Goal: Navigation & Orientation: Find specific page/section

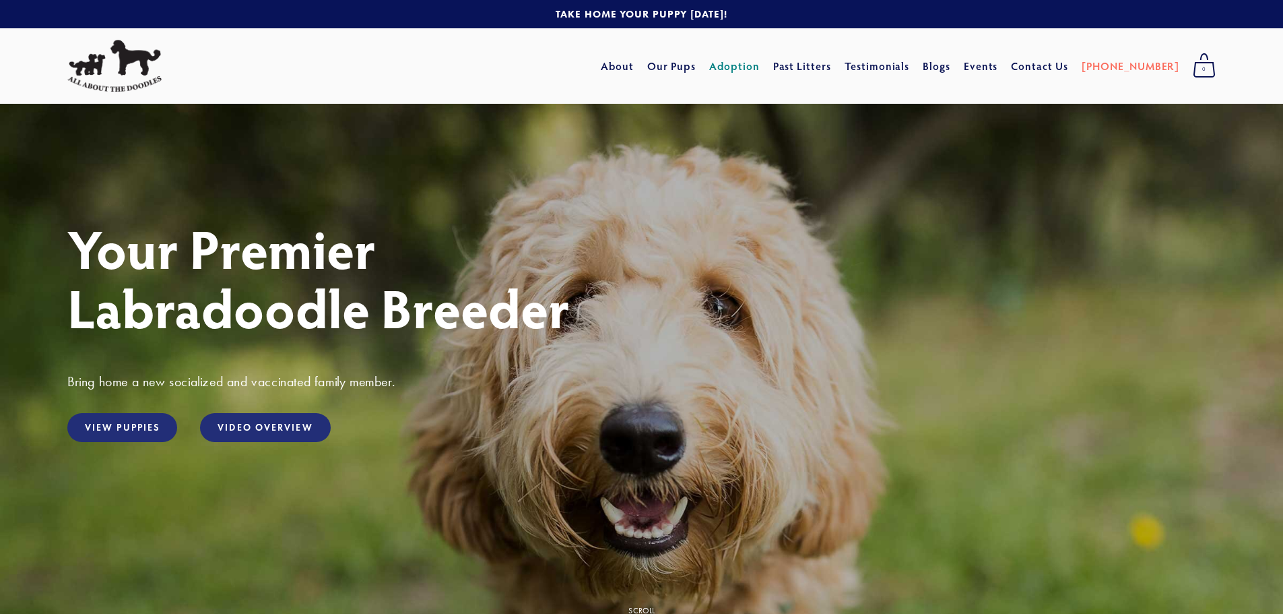
click at [760, 63] on link "Adoption" at bounding box center [734, 66] width 51 height 24
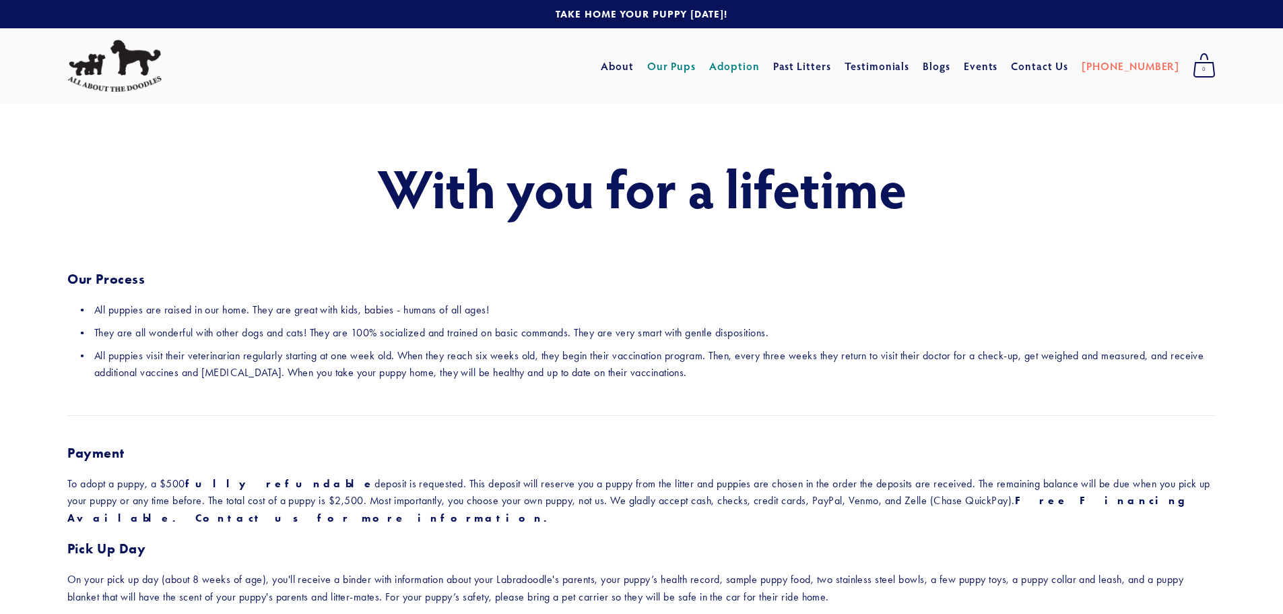
click at [697, 67] on link "Our Pups" at bounding box center [671, 66] width 49 height 24
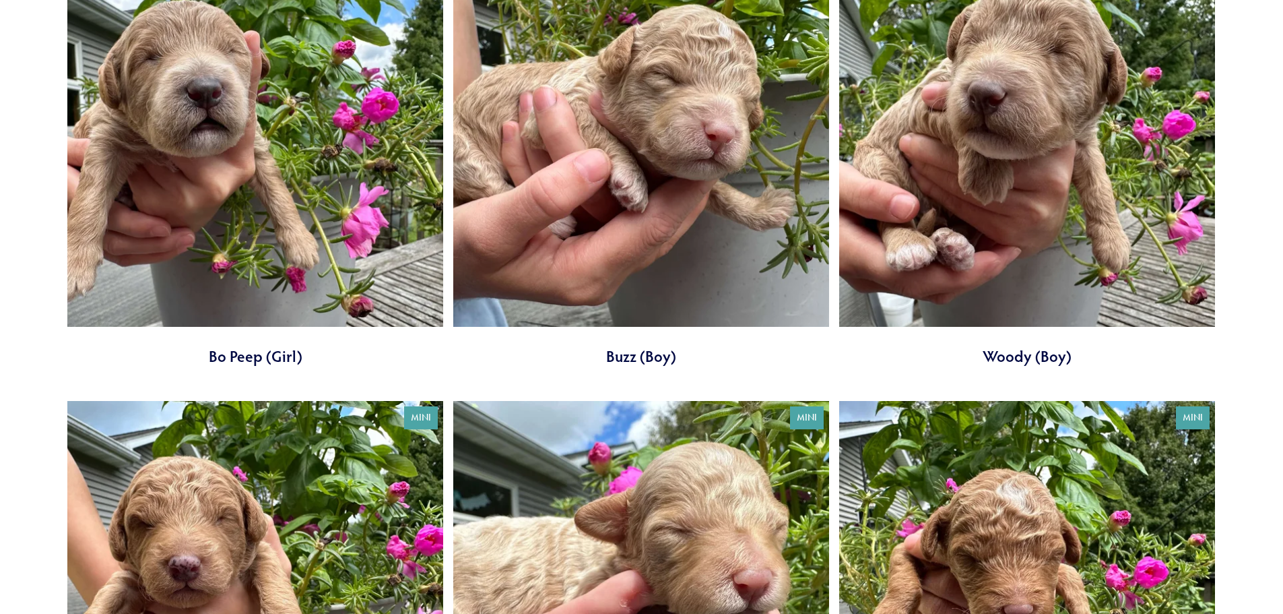
scroll to position [2964, 0]
